Goal: Register for event/course

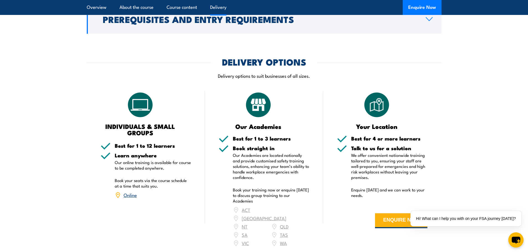
scroll to position [637, 0]
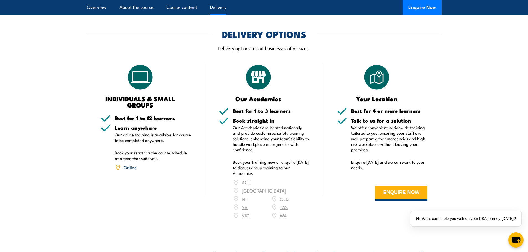
click at [247, 212] on div "Book straight in Our Academies are located nationally and provide customised sa…" at bounding box center [271, 172] width 76 height 109
click at [245, 207] on div "ACT [GEOGRAPHIC_DATA] NT [GEOGRAPHIC_DATA] SA TAS [GEOGRAPHIC_DATA] [GEOGRAPHIC…" at bounding box center [271, 199] width 76 height 42
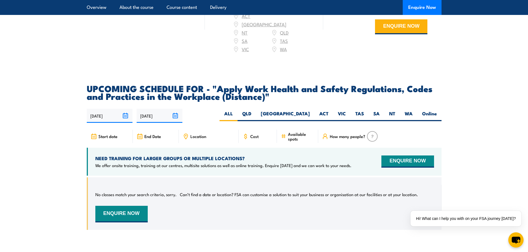
scroll to position [859, 0]
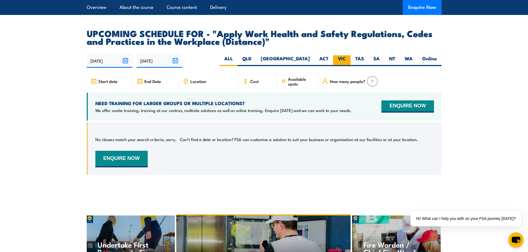
click at [340, 55] on label "VIC" at bounding box center [341, 60] width 17 height 11
click at [346, 55] on input "VIC" at bounding box center [348, 57] width 4 height 4
radio input "true"
